Goal: Task Accomplishment & Management: Complete application form

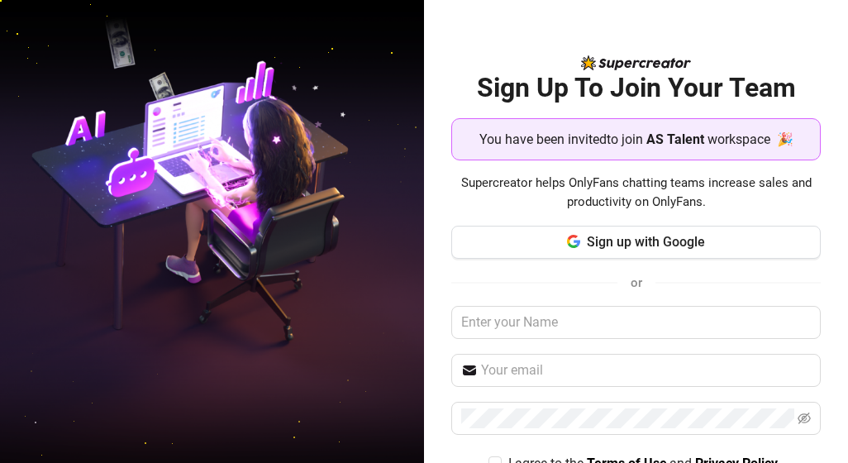
scroll to position [83, 0]
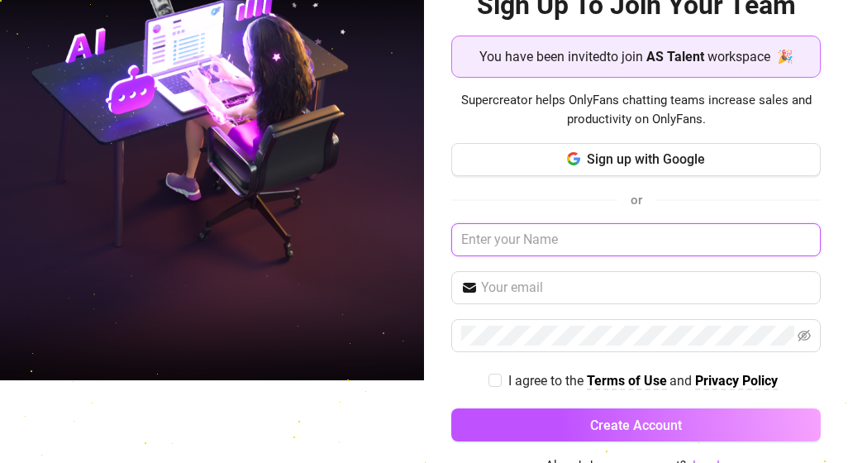
click at [481, 238] on input "text" at bounding box center [635, 239] width 369 height 33
type input "[PERSON_NAME]"
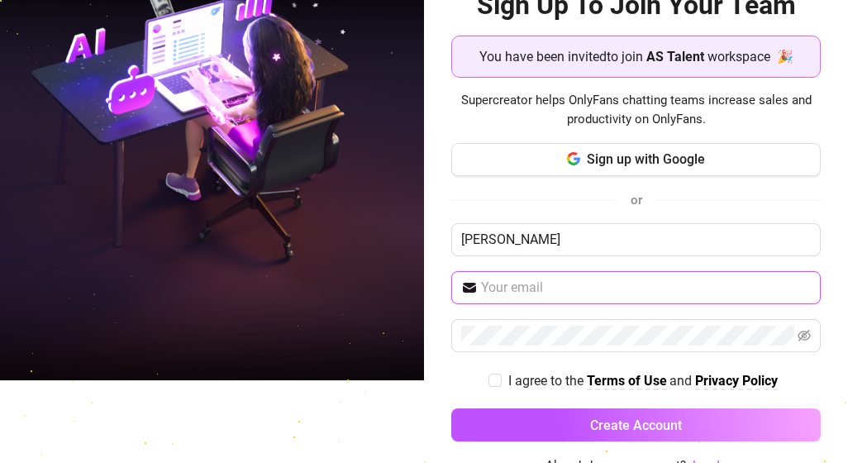
click at [543, 287] on input "text" at bounding box center [646, 288] width 330 height 20
type input "[EMAIL_ADDRESS][DOMAIN_NAME]"
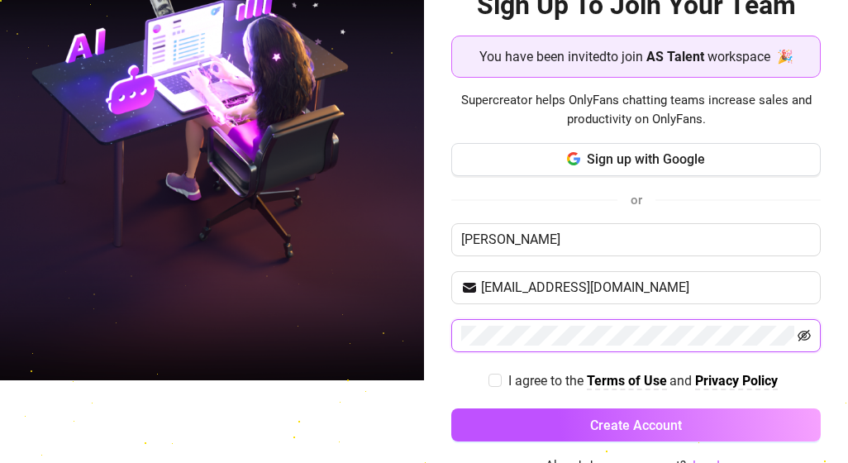
click at [798, 333] on icon "eye-invisible" at bounding box center [804, 335] width 13 height 13
click at [798, 338] on icon "eye" at bounding box center [804, 335] width 13 height 13
click at [489, 378] on input "I agree to the Terms of Use and Privacy Policy" at bounding box center [495, 380] width 12 height 12
checkbox input "true"
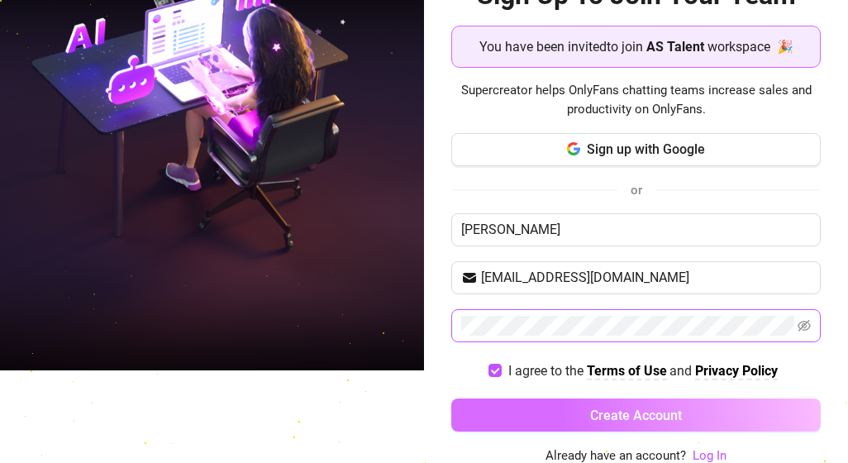
click at [590, 408] on span "Create Account" at bounding box center [636, 416] width 92 height 16
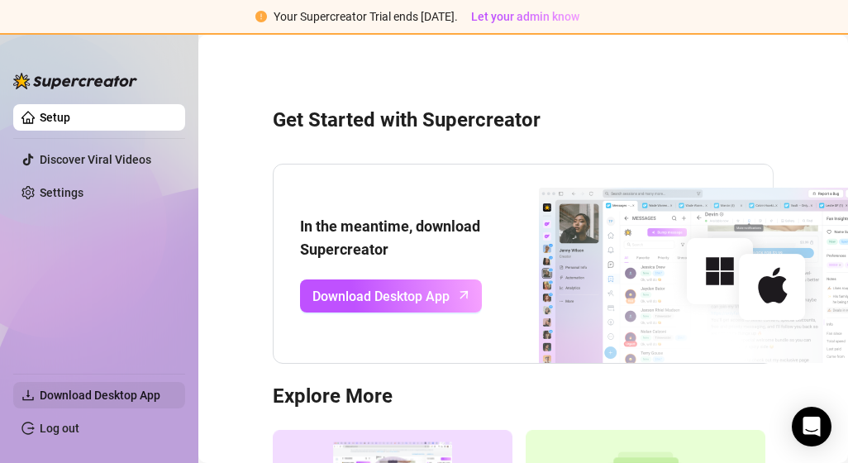
click at [123, 394] on span "Download Desktop App" at bounding box center [100, 394] width 121 height 13
